Goal: Transaction & Acquisition: Book appointment/travel/reservation

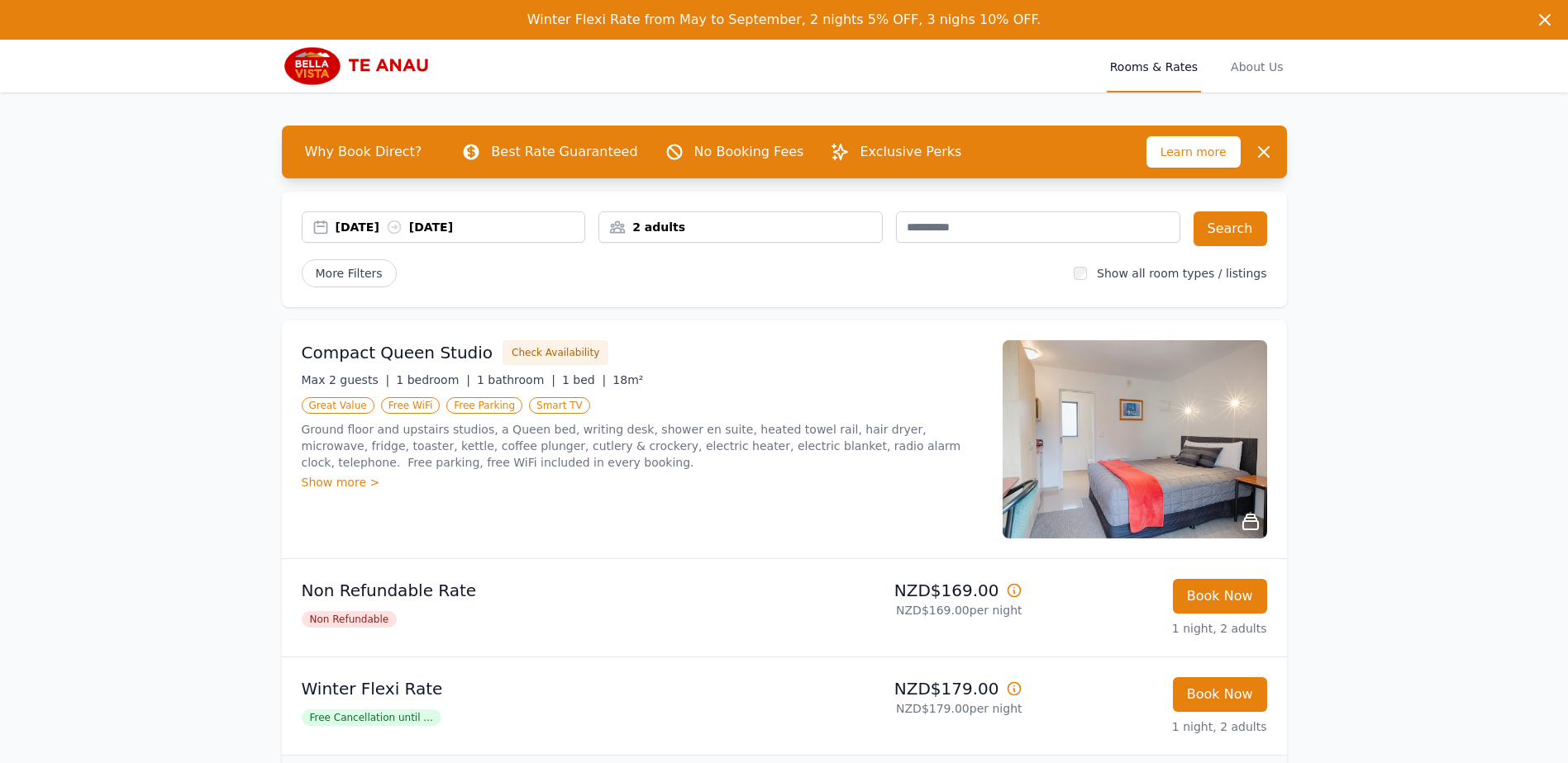
click at [462, 219] on div "[DATE] [DATE]" at bounding box center [460, 227] width 250 height 17
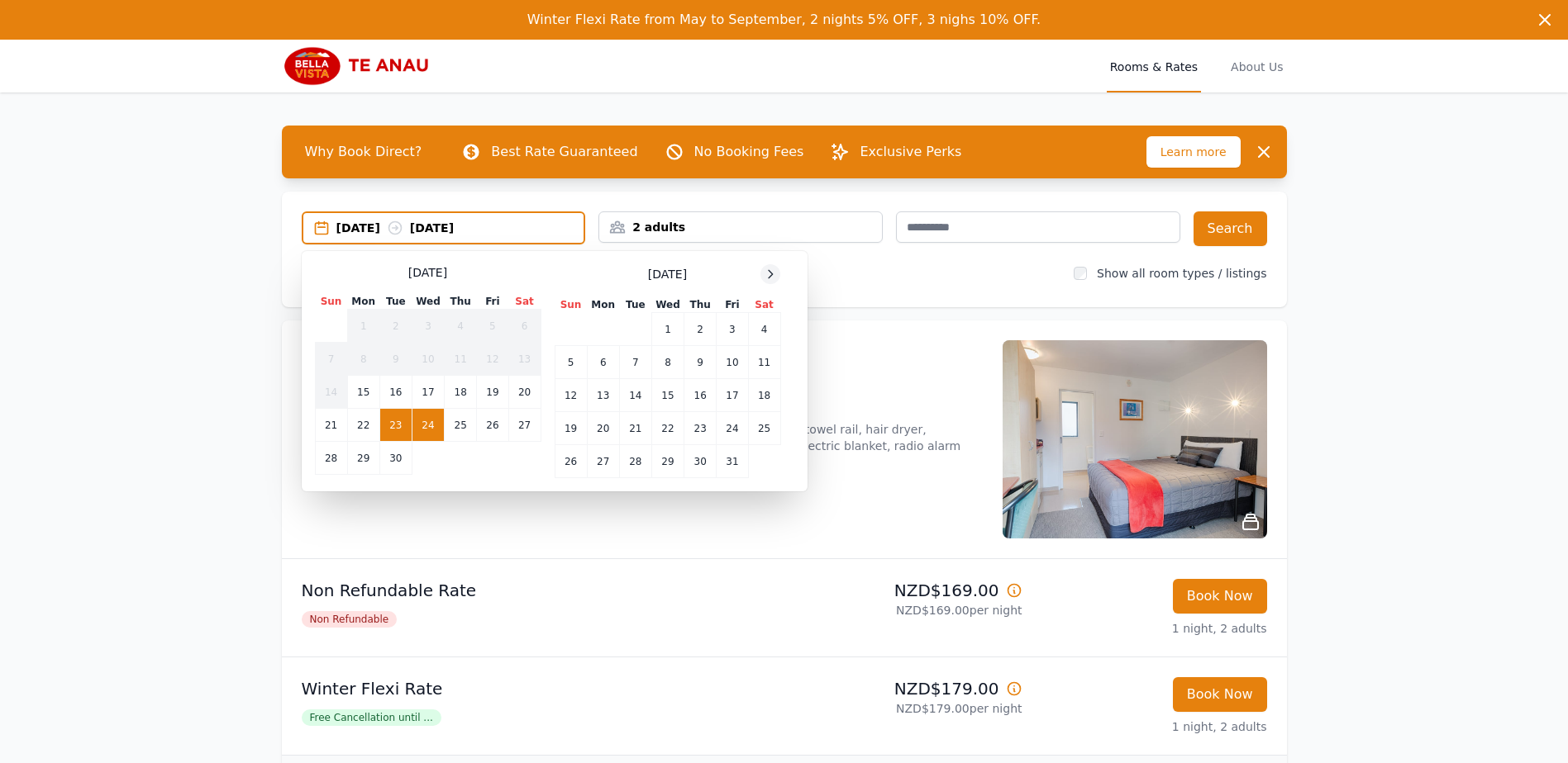
click at [780, 274] on div at bounding box center [771, 275] width 20 height 20
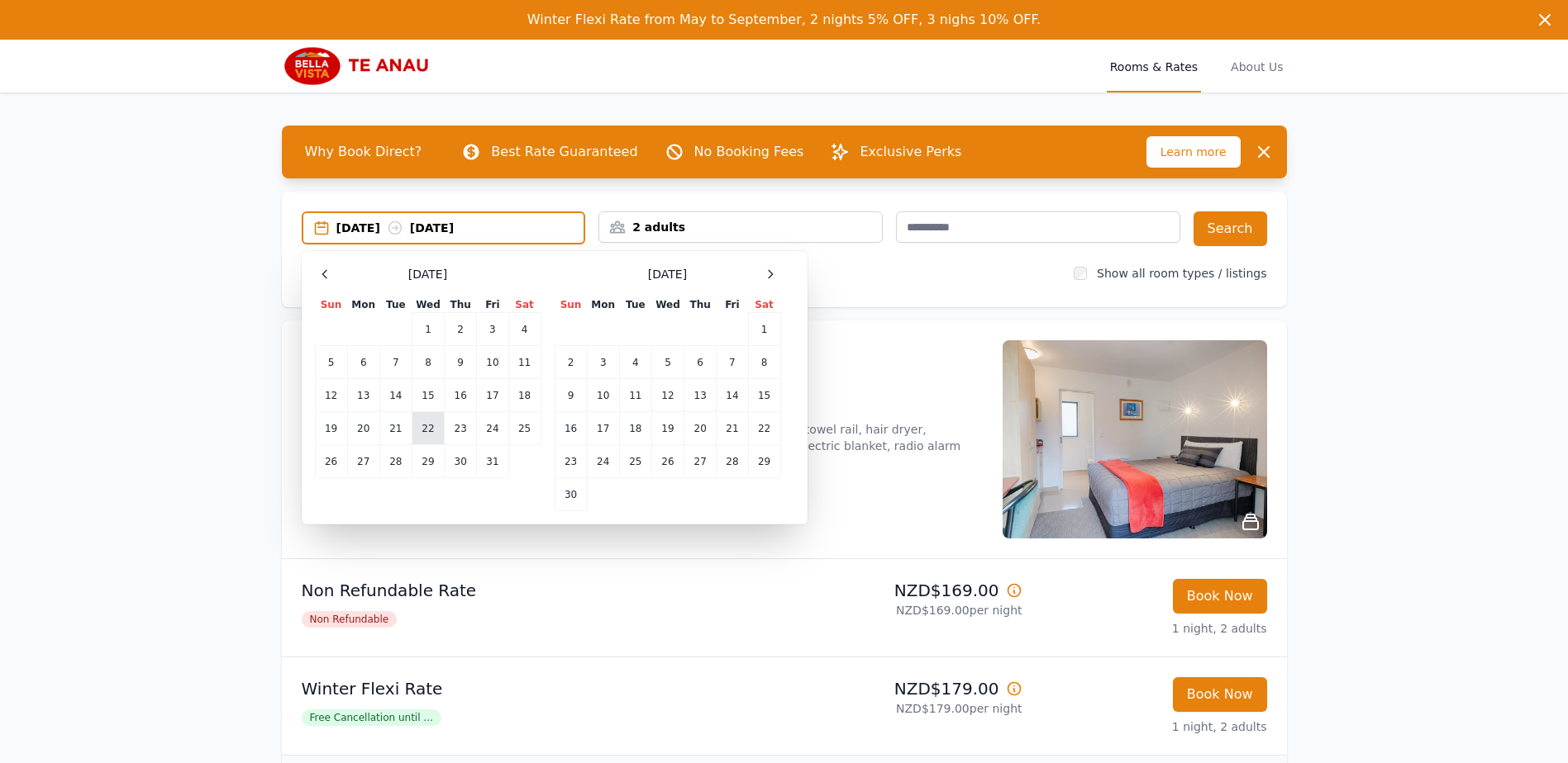
drag, startPoint x: 434, startPoint y: 430, endPoint x: 443, endPoint y: 429, distance: 9.1
click at [433, 430] on td "22" at bounding box center [427, 429] width 32 height 33
click at [446, 430] on td "23" at bounding box center [460, 429] width 32 height 33
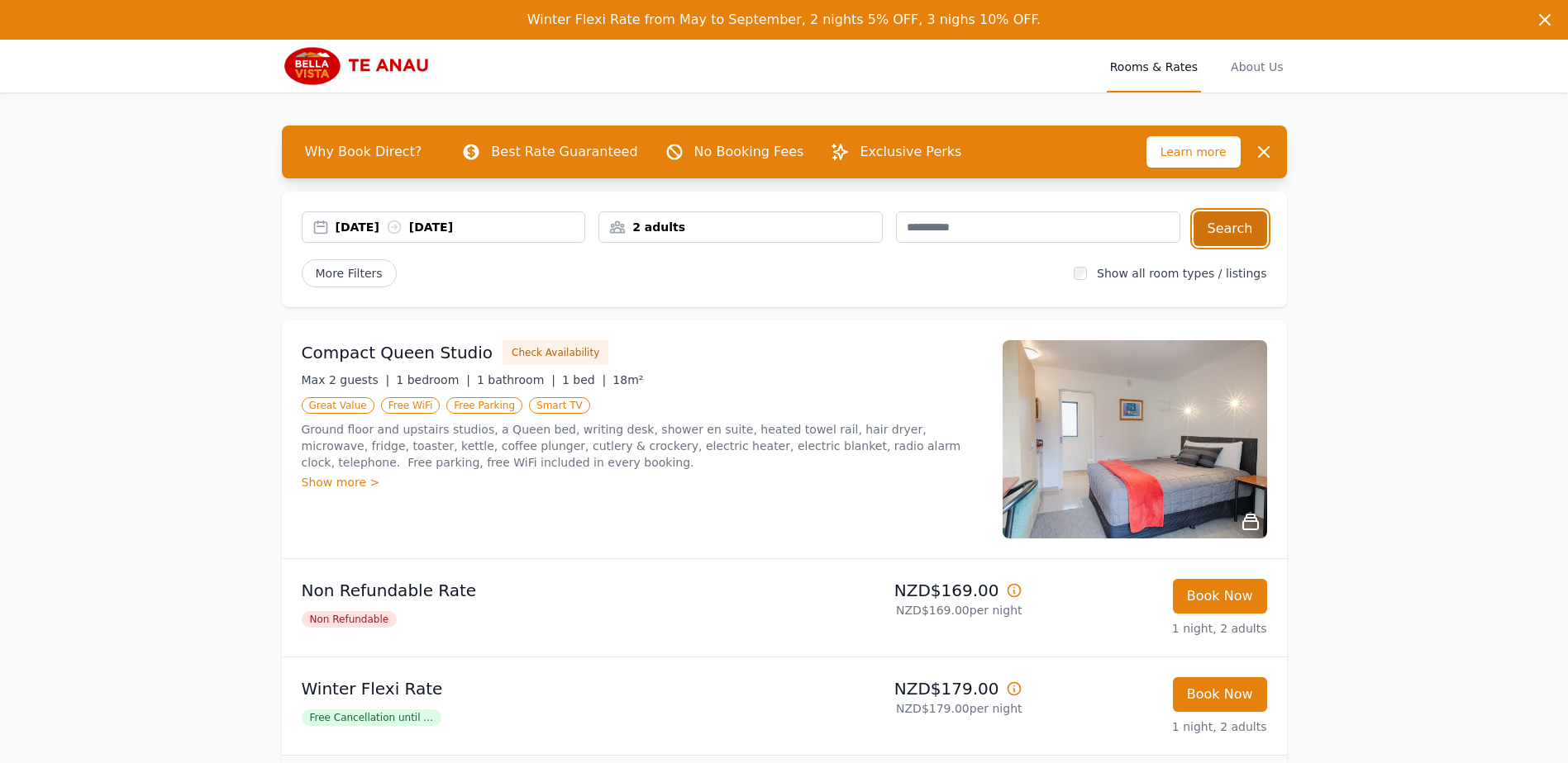
click at [1240, 220] on button "Search" at bounding box center [1230, 229] width 74 height 35
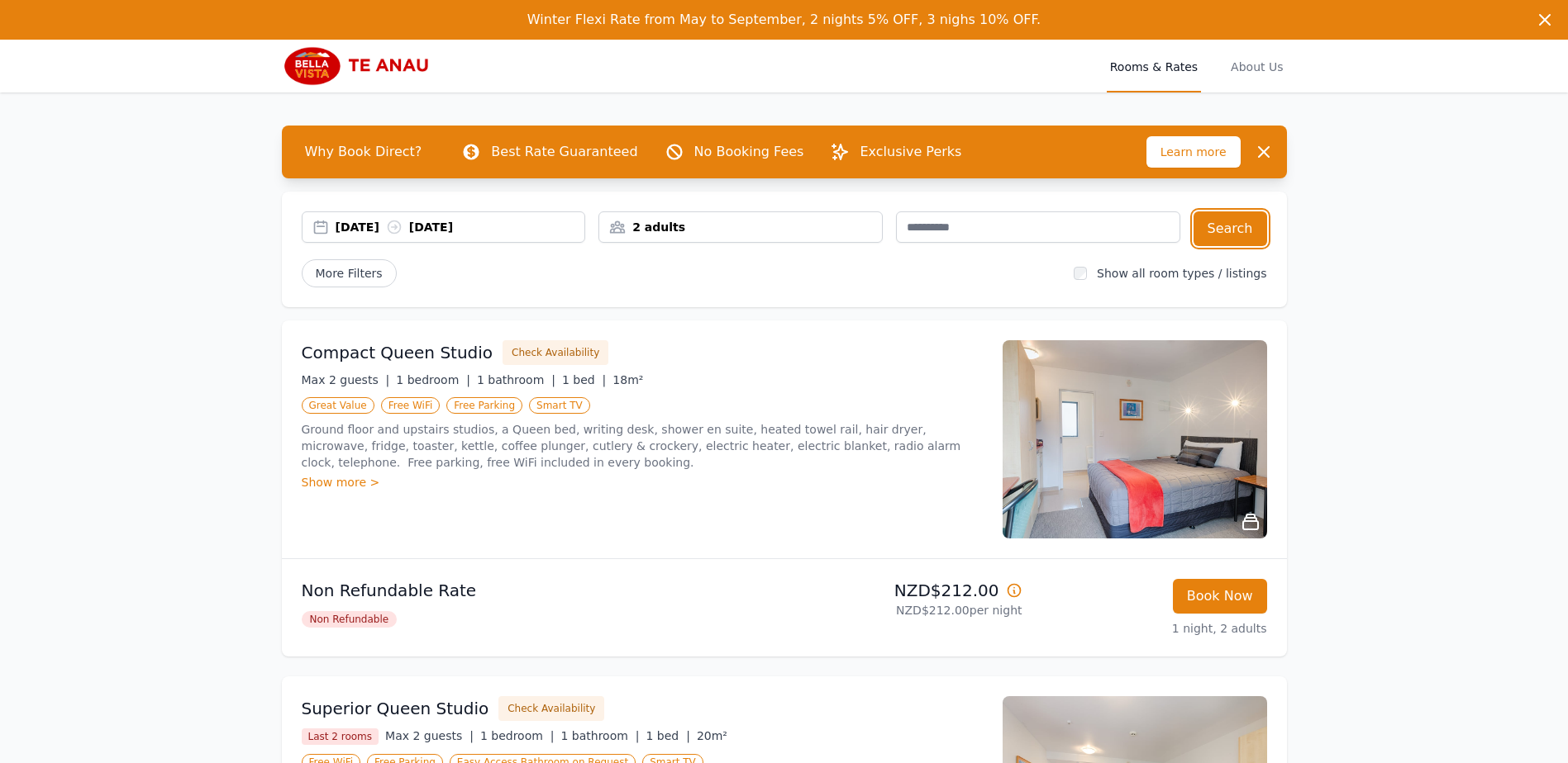
click at [530, 224] on div "[DATE] [DATE]" at bounding box center [460, 227] width 250 height 17
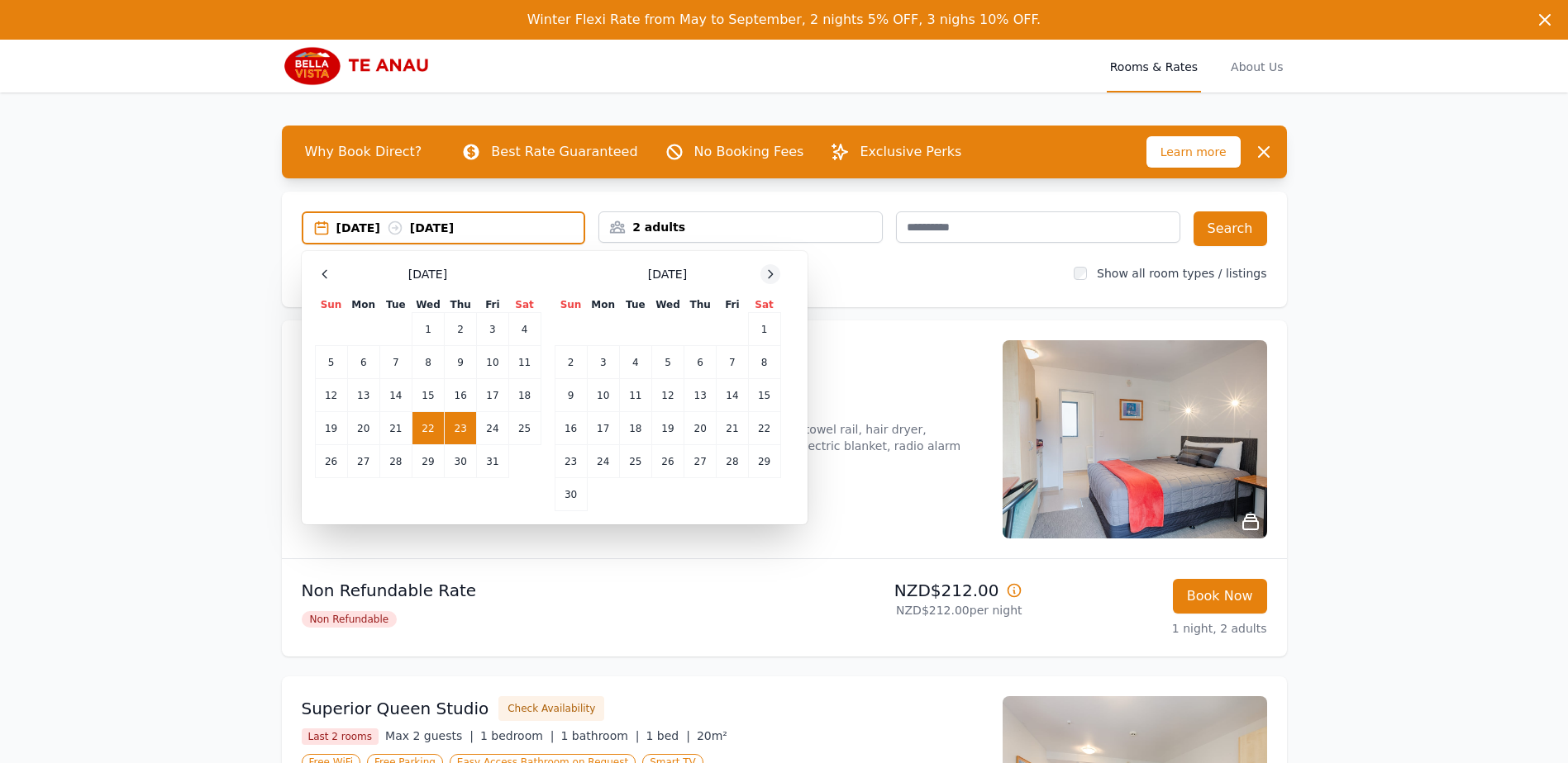
click at [771, 281] on div at bounding box center [771, 275] width 20 height 20
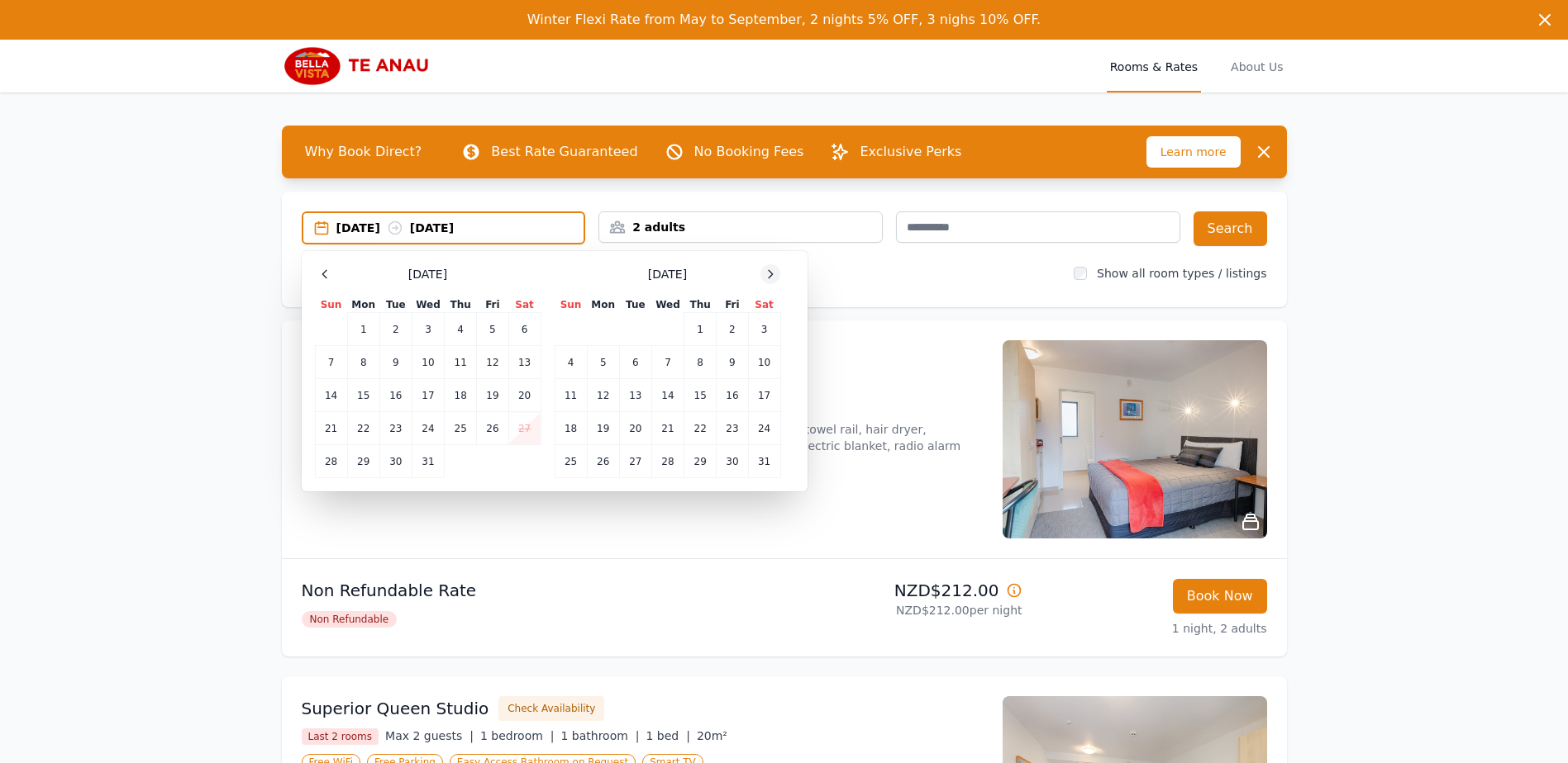
click at [771, 281] on div at bounding box center [771, 275] width 20 height 20
click at [771, 280] on icon at bounding box center [770, 275] width 13 height 13
click at [395, 406] on td "17" at bounding box center [395, 396] width 32 height 33
click at [417, 402] on td "18" at bounding box center [427, 396] width 32 height 33
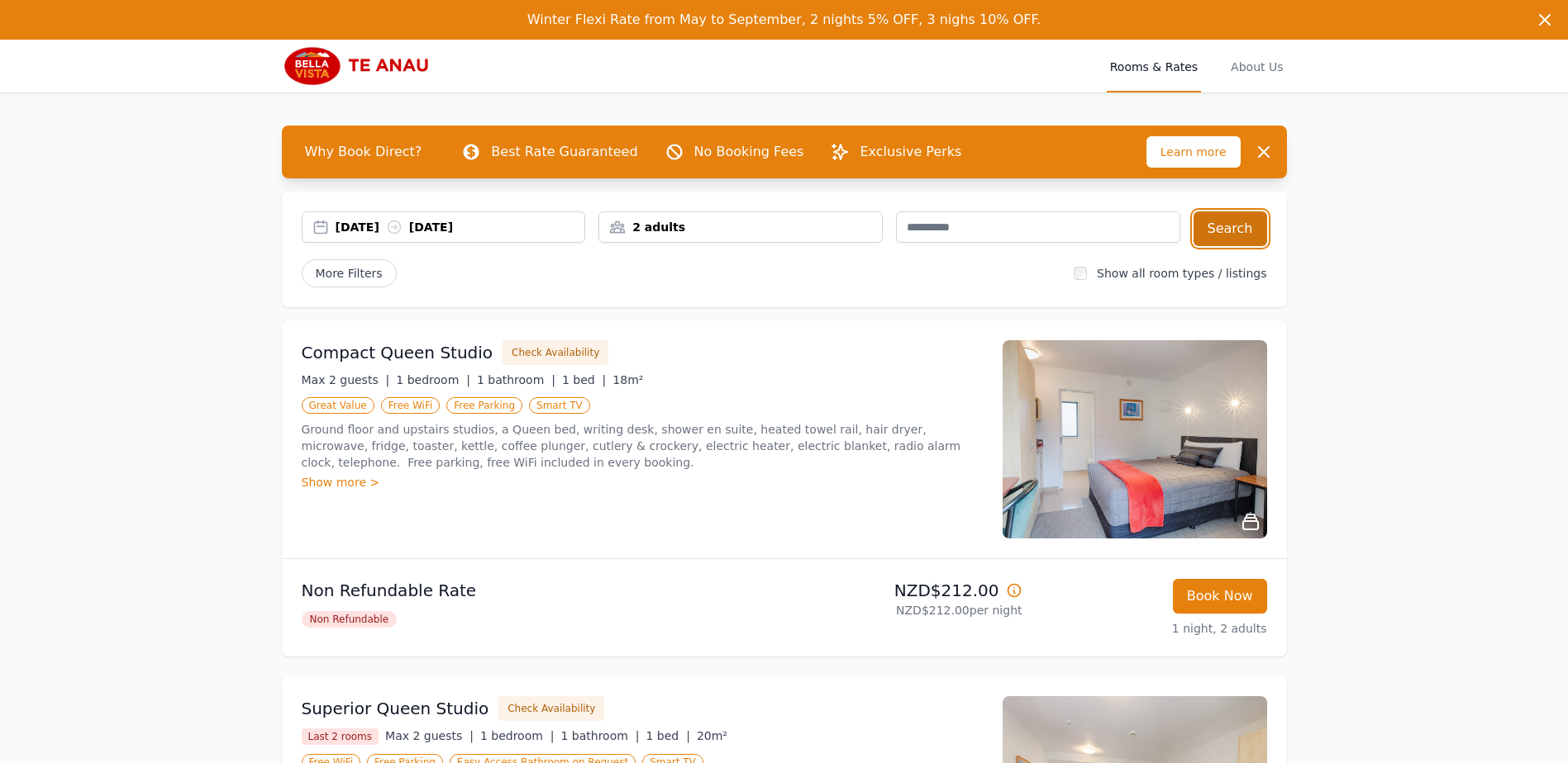
click at [1222, 224] on button "Search" at bounding box center [1230, 229] width 74 height 35
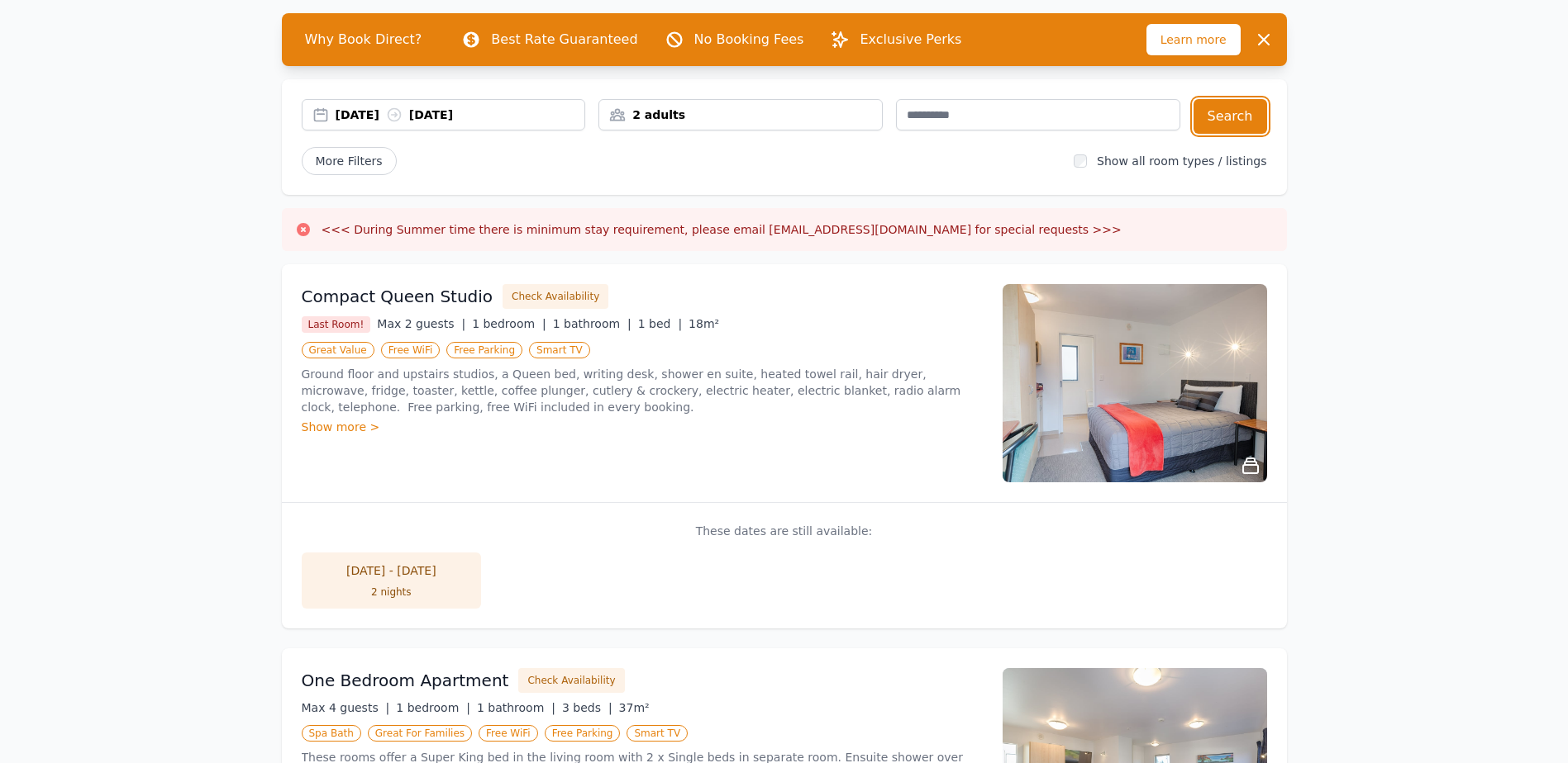
scroll to position [104, 0]
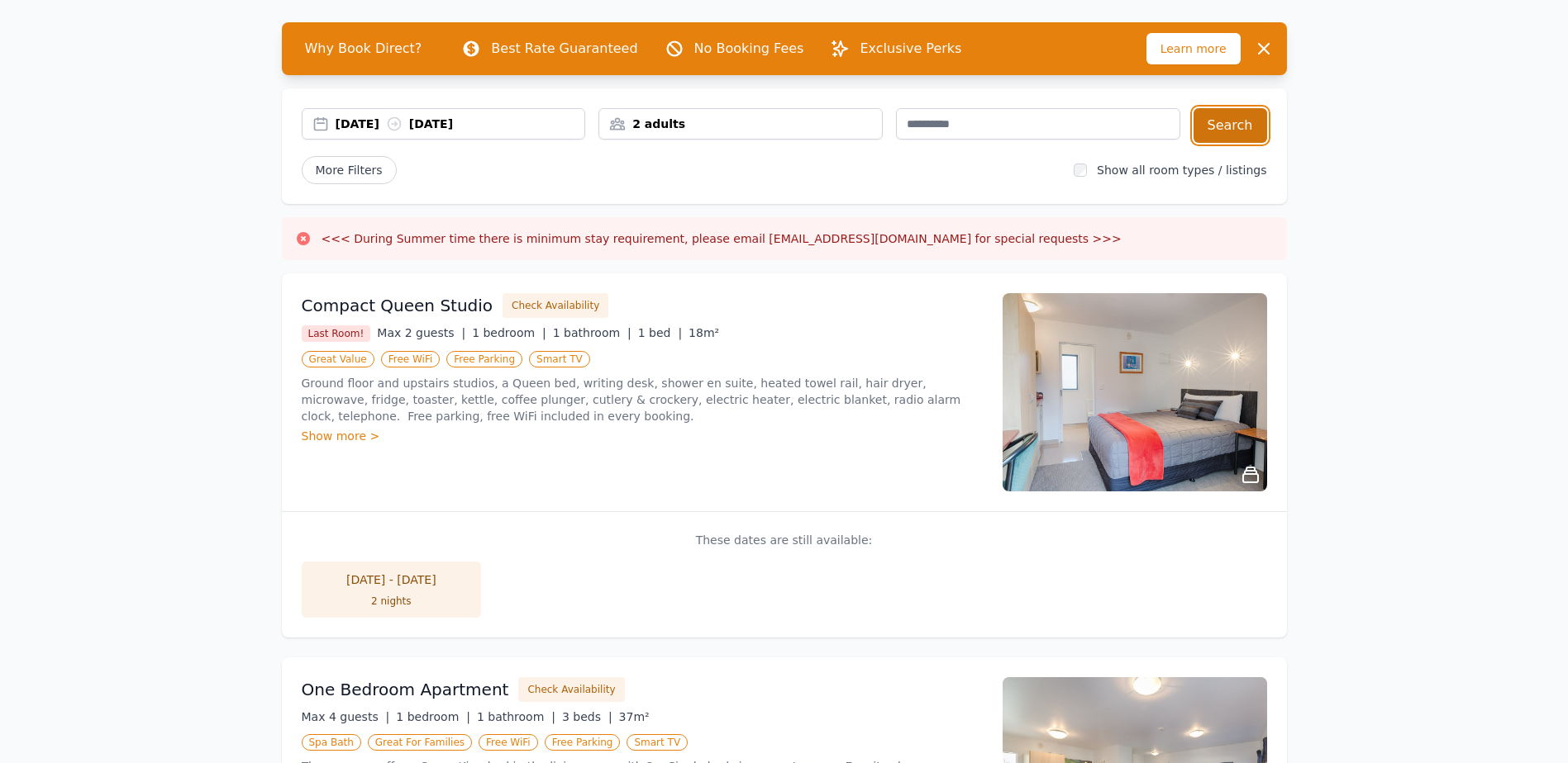
click at [1227, 115] on button "Search" at bounding box center [1230, 126] width 74 height 35
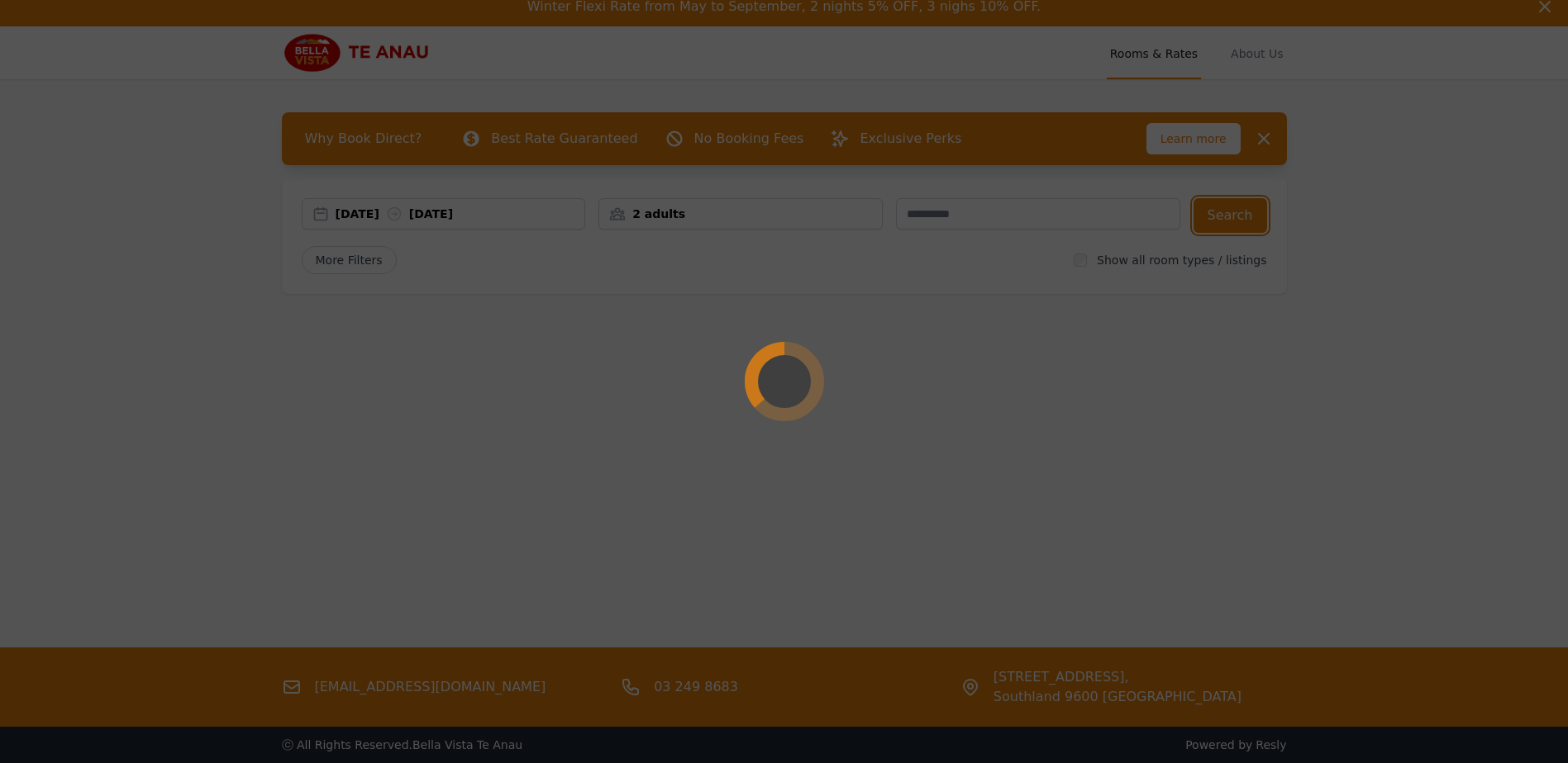
scroll to position [0, 0]
